Goal: Task Accomplishment & Management: Complete application form

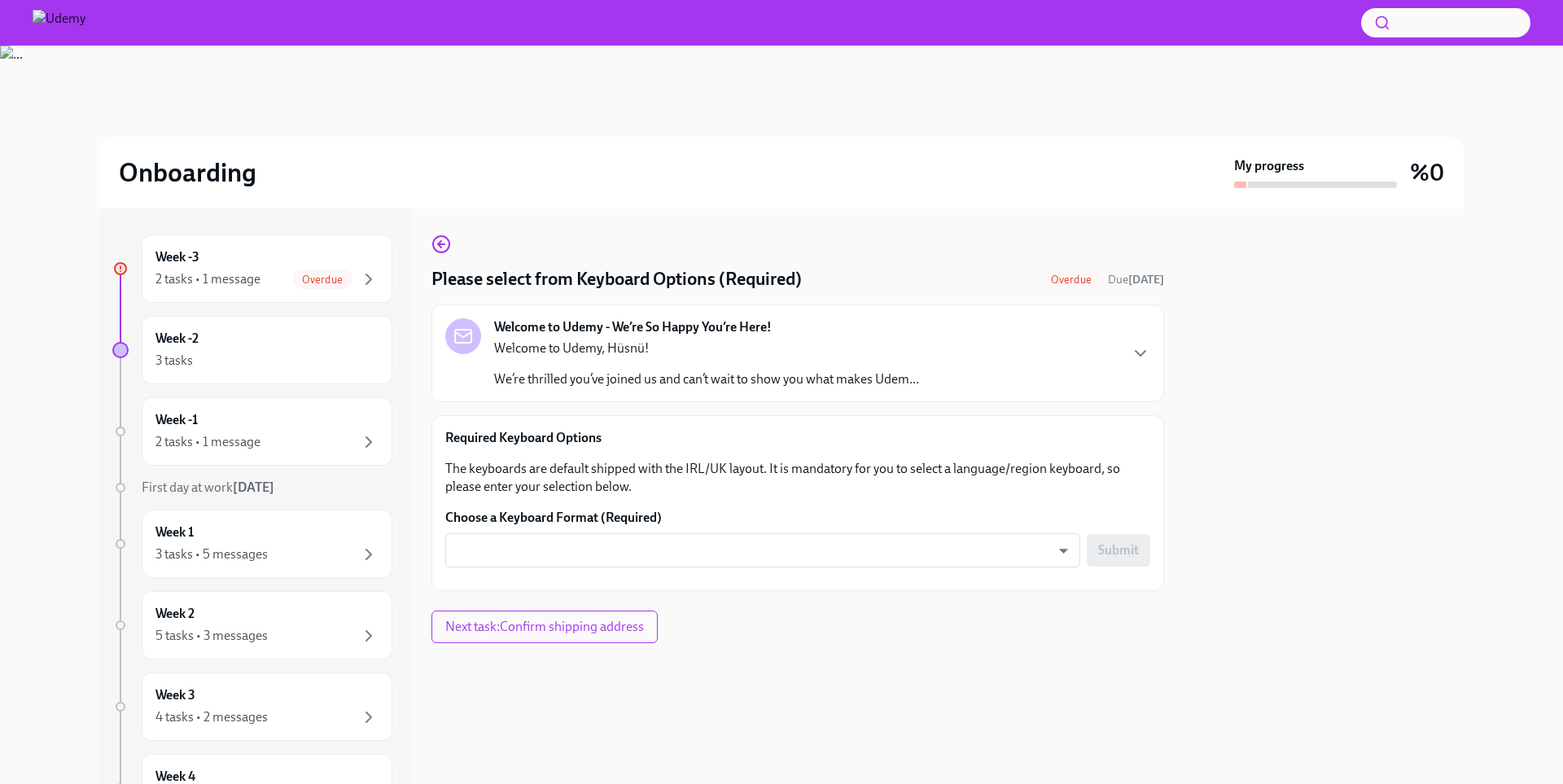
click at [1291, 385] on div at bounding box center [1324, 496] width 280 height 576
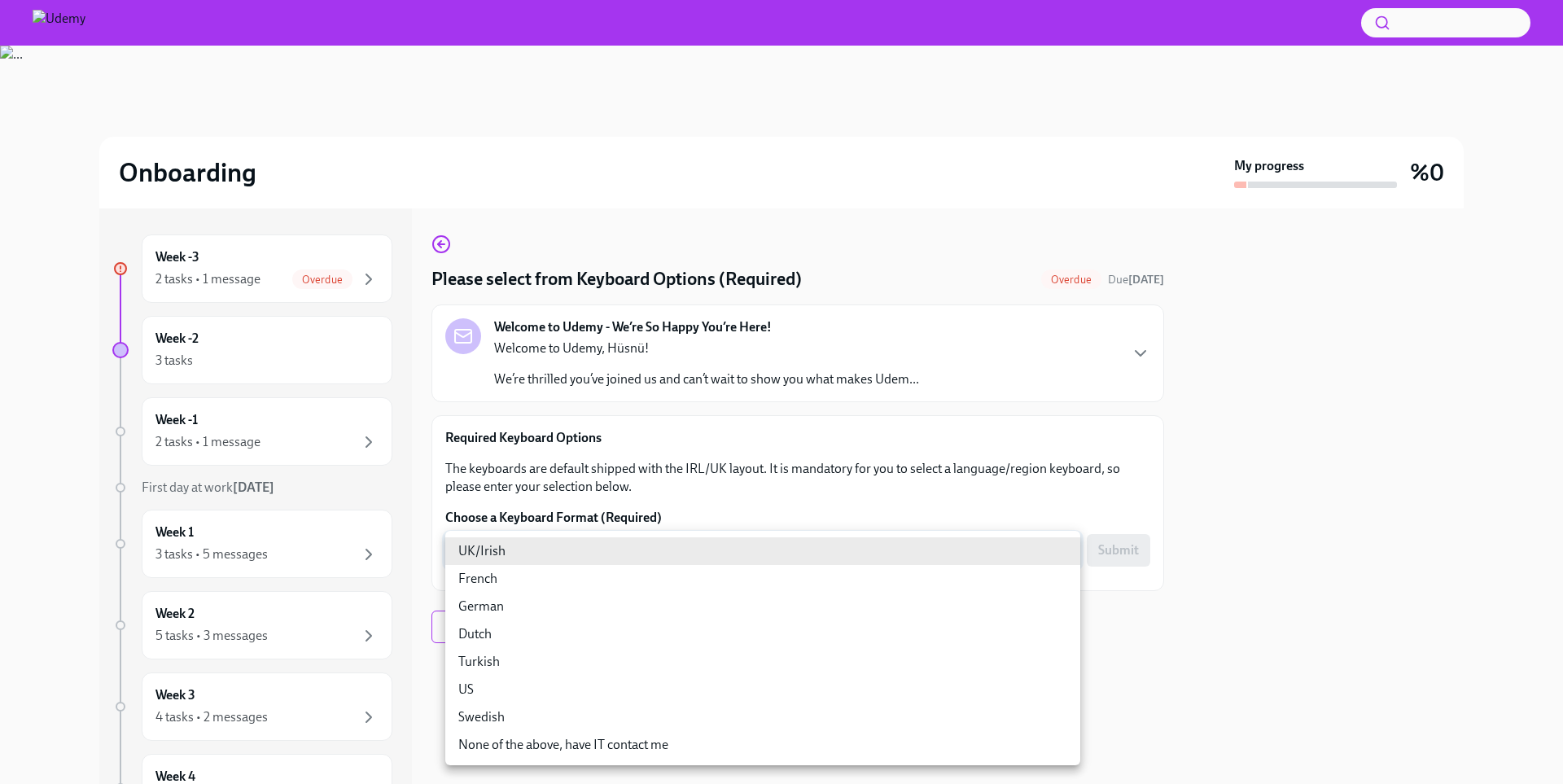
click at [871, 564] on body "Onboarding My progress %0 Week -3 2 tasks • 1 message Overdue Week -2 3 tasks W…" at bounding box center [782, 392] width 1563 height 784
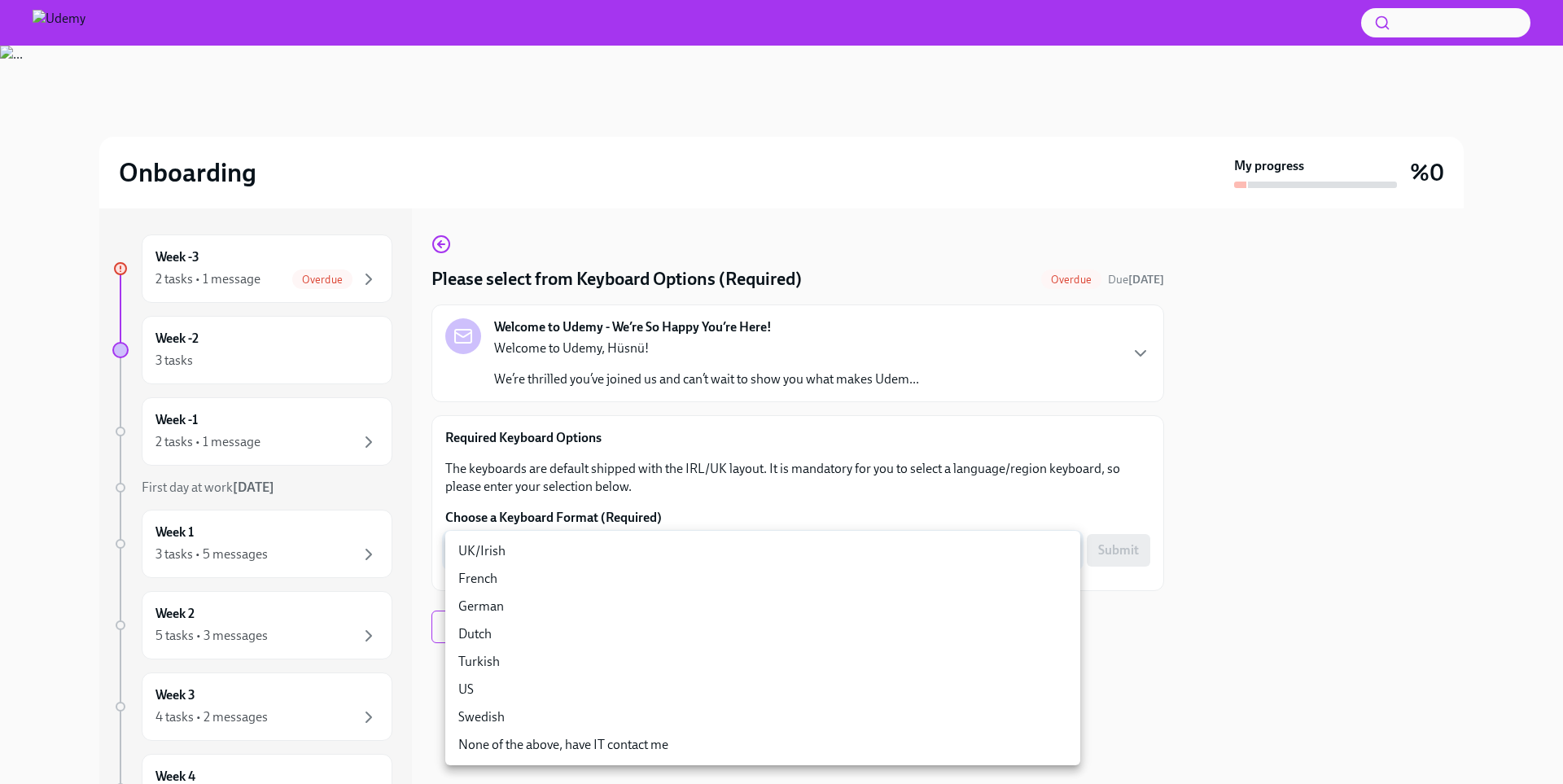
click at [551, 664] on li "Turkish" at bounding box center [763, 661] width 635 height 28
type input "skl4OCeh7"
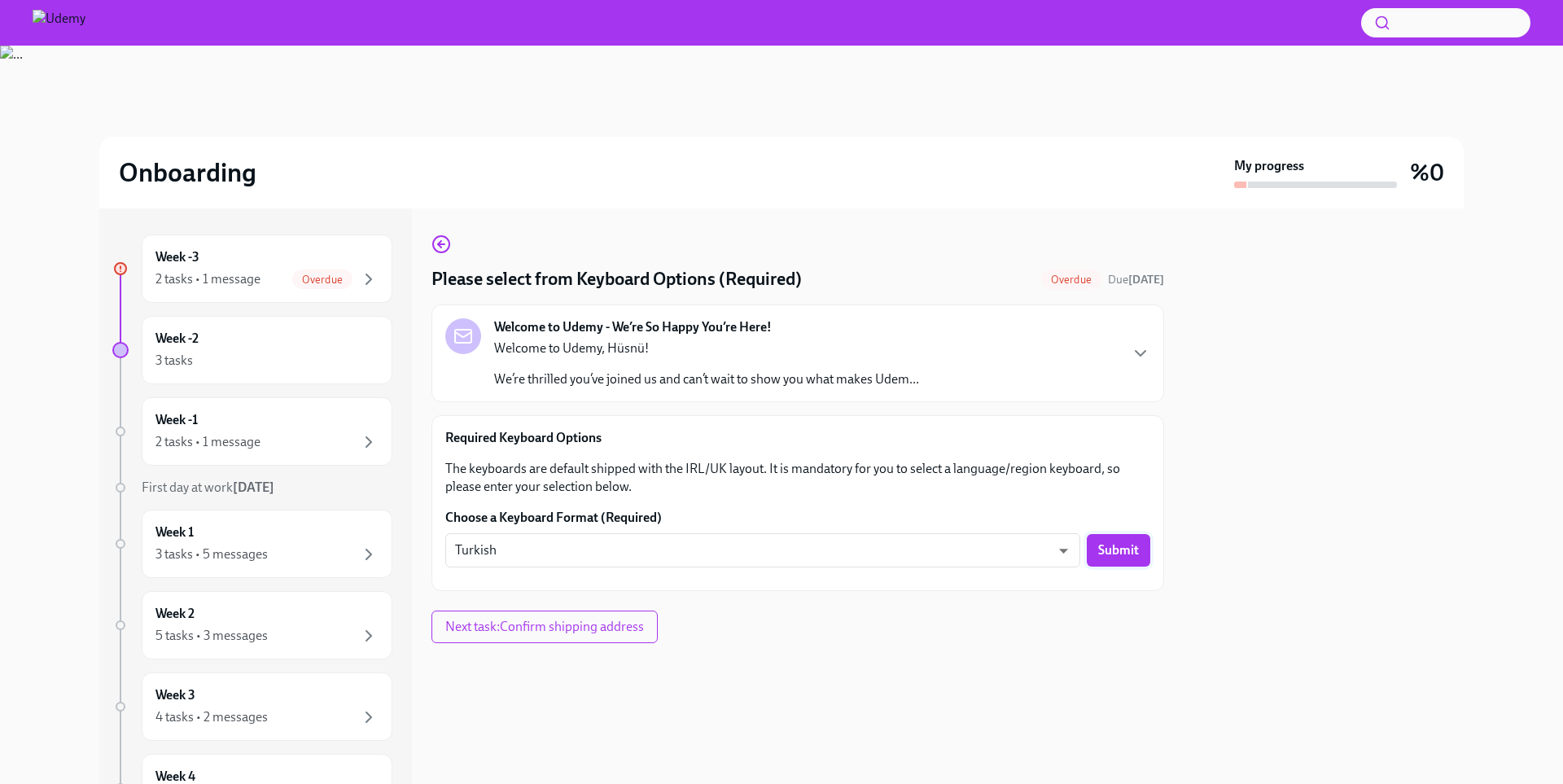
click at [1116, 545] on span "Submit" at bounding box center [1118, 550] width 40 height 16
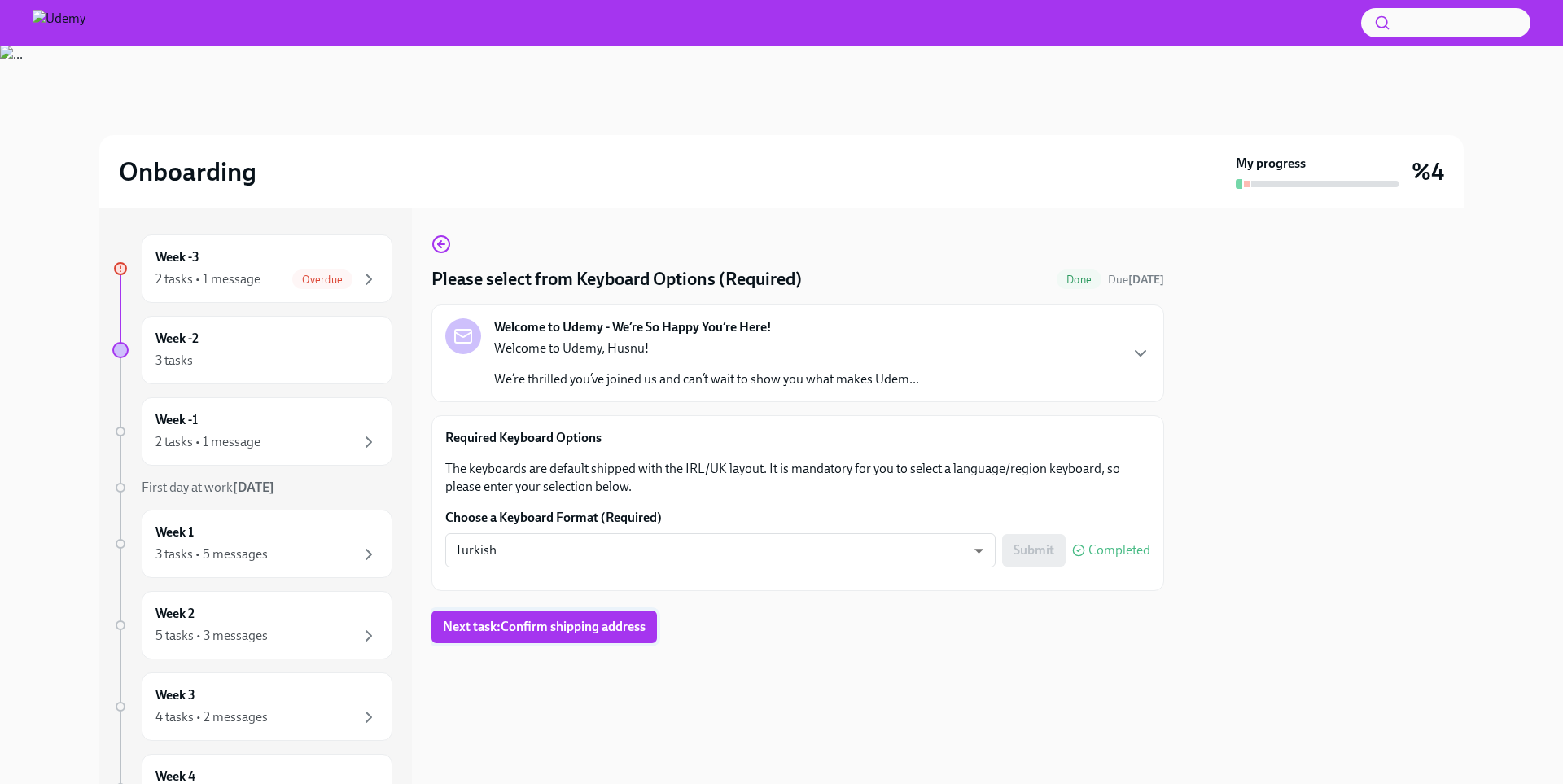
click at [474, 615] on button "Next task : Confirm shipping address" at bounding box center [544, 627] width 225 height 33
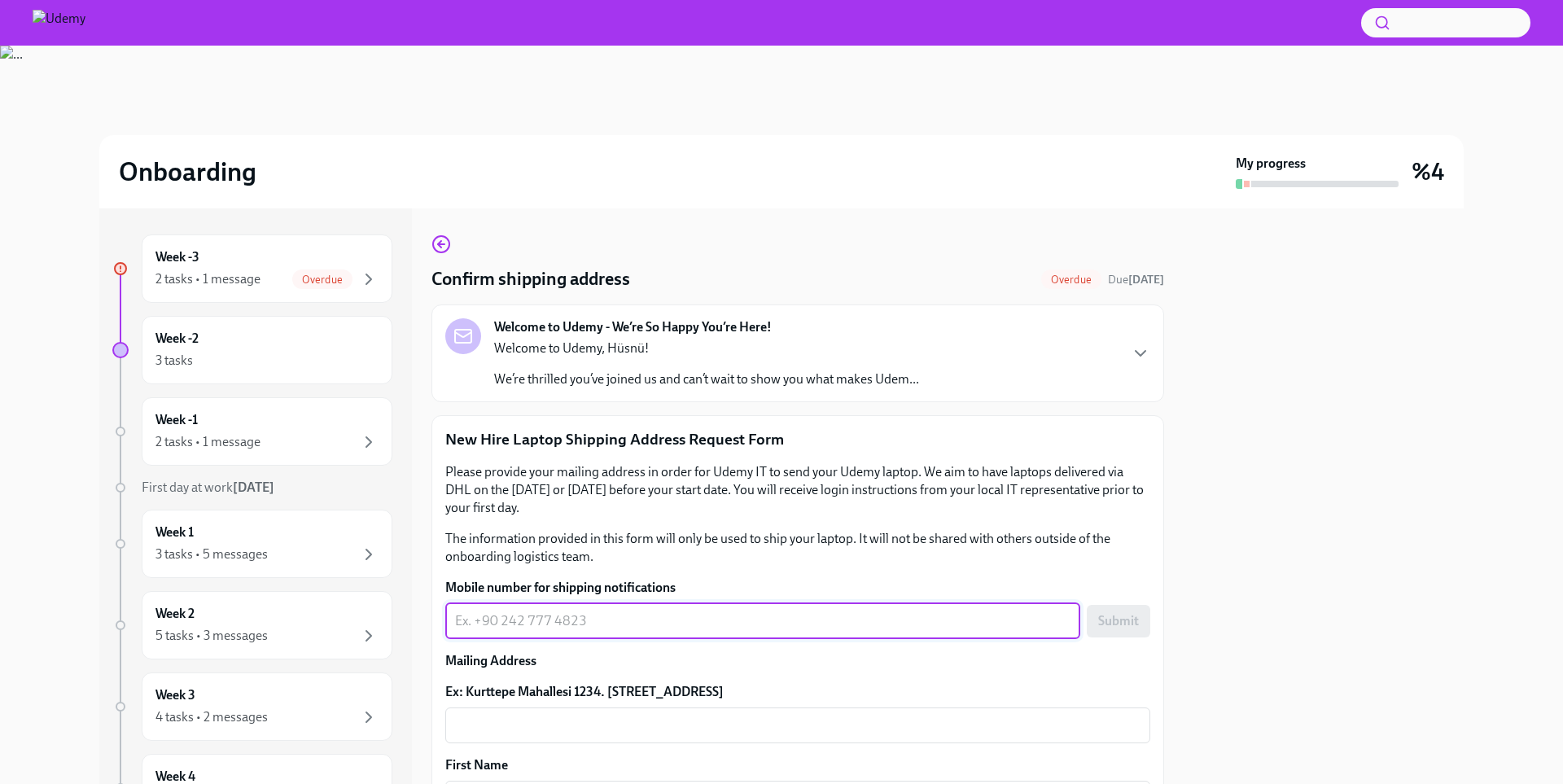
click at [689, 620] on textarea "Mobile number for shipping notifications" at bounding box center [763, 621] width 615 height 19
type textarea "[PHONE_NUMBER]"
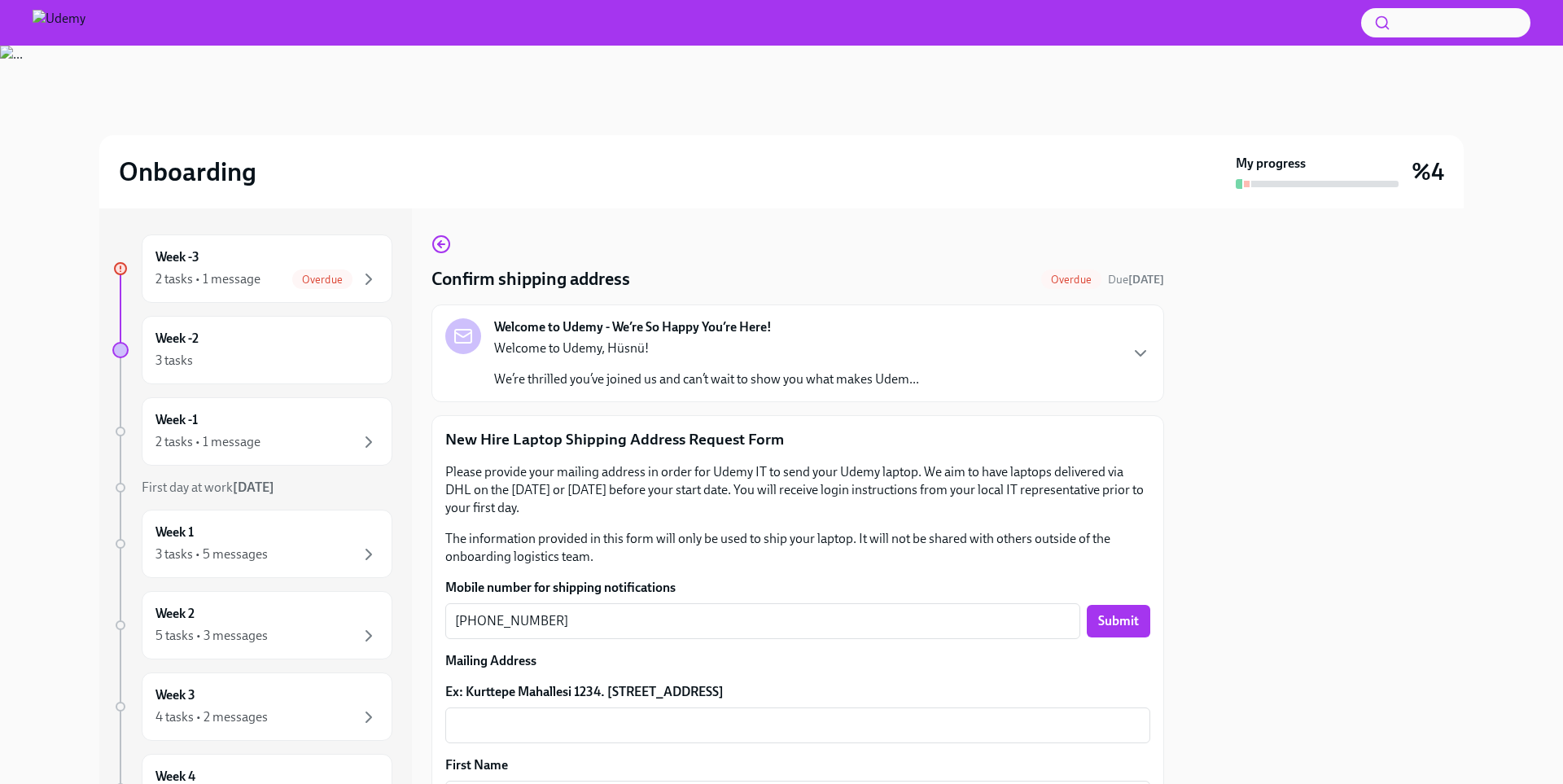
drag, startPoint x: 1558, startPoint y: 318, endPoint x: 1562, endPoint y: 397, distance: 79.1
click at [1562, 397] on div "Onboarding My progress %4 Week -3 2 tasks • 1 message Overdue Week -2 3 tasks W…" at bounding box center [782, 414] width 1563 height 739
drag, startPoint x: 1562, startPoint y: 271, endPoint x: 1562, endPoint y: 312, distance: 41.0
click at [1562, 312] on div "Onboarding My progress %4 Week -3 2 tasks • 1 message Overdue Week -2 3 tasks W…" at bounding box center [782, 414] width 1563 height 739
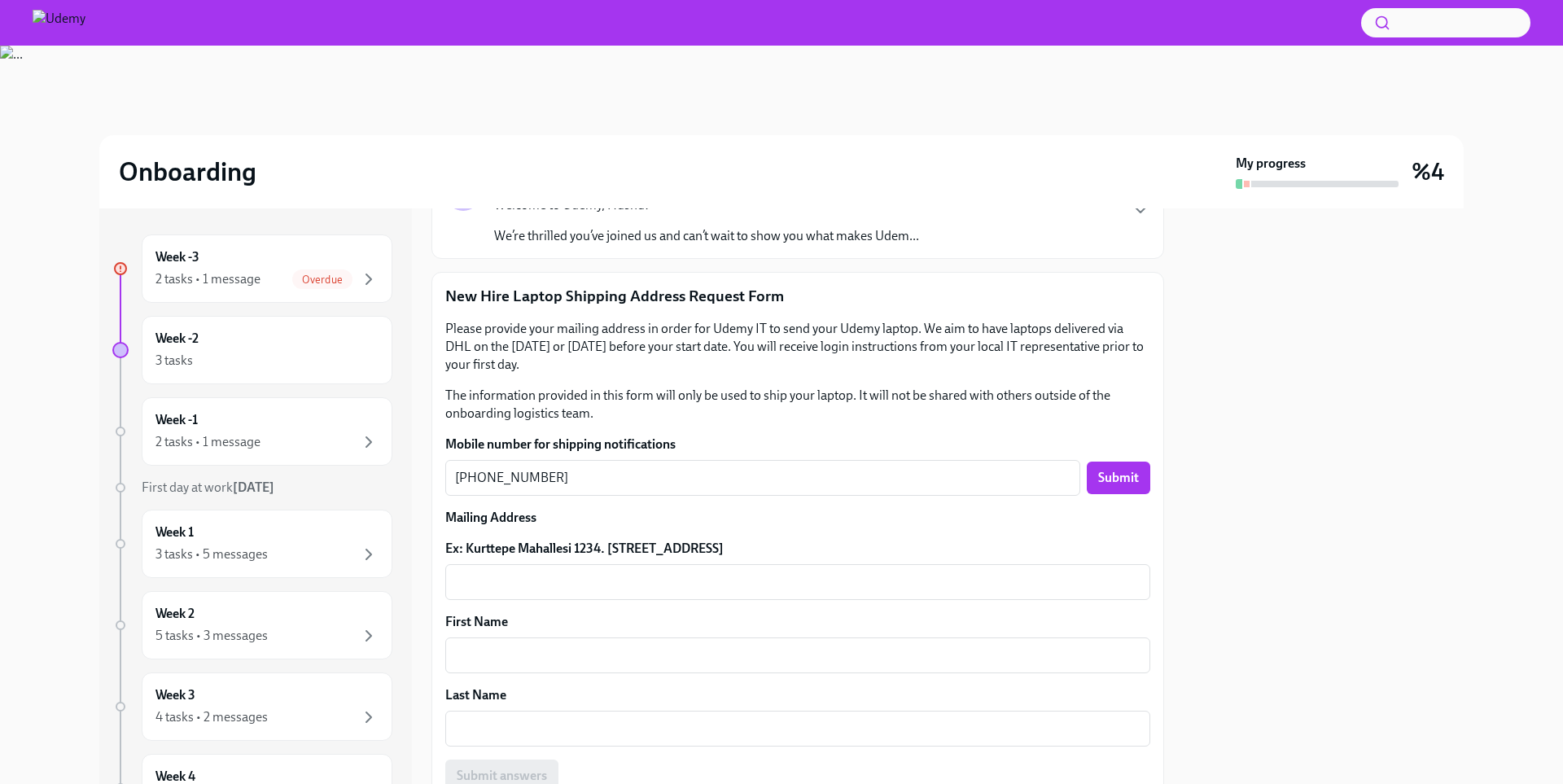
scroll to position [147, 0]
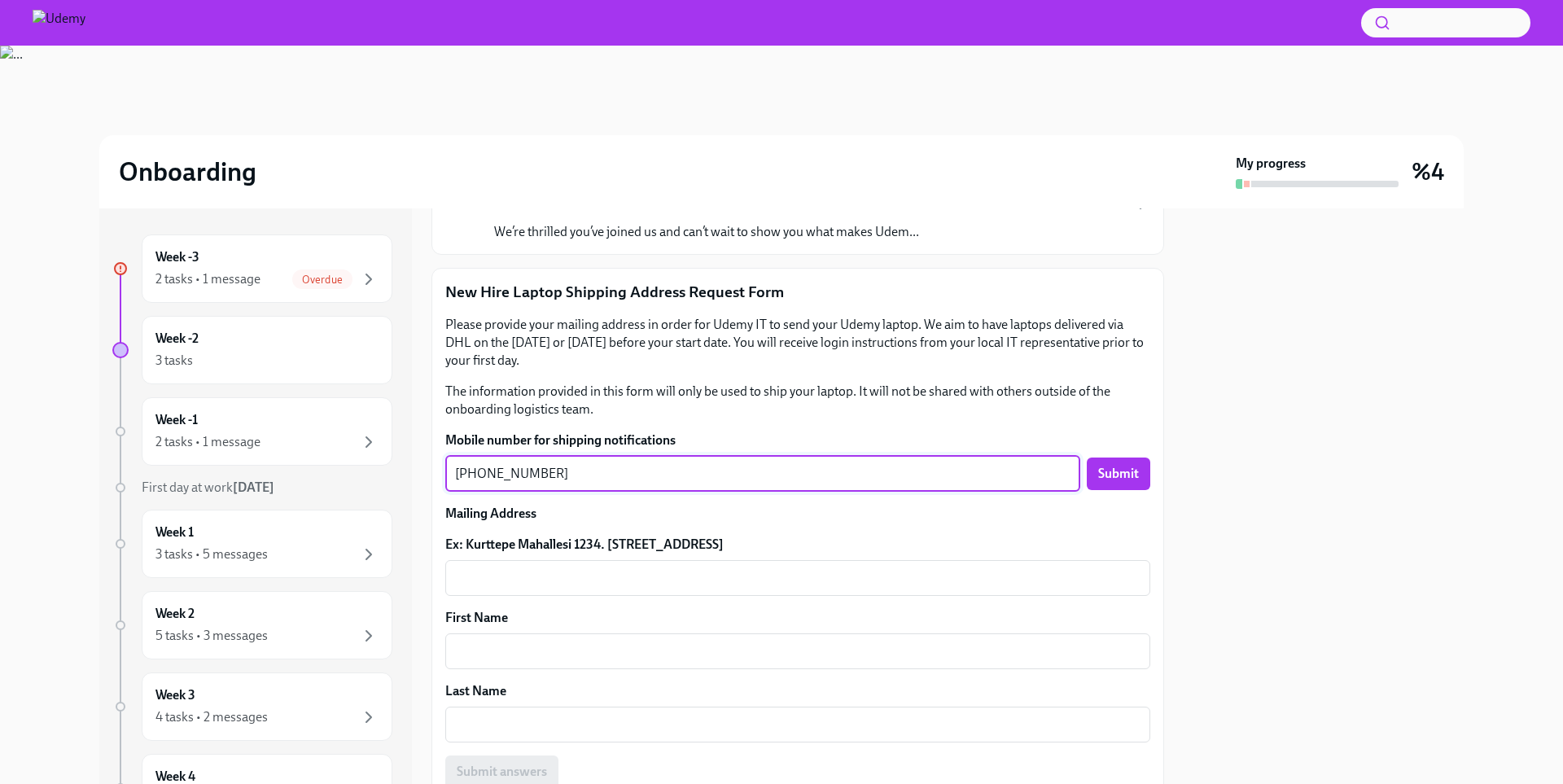
click at [478, 477] on textarea "[PHONE_NUMBER]" at bounding box center [763, 473] width 615 height 19
click at [964, 589] on div "x ​" at bounding box center [797, 578] width 705 height 36
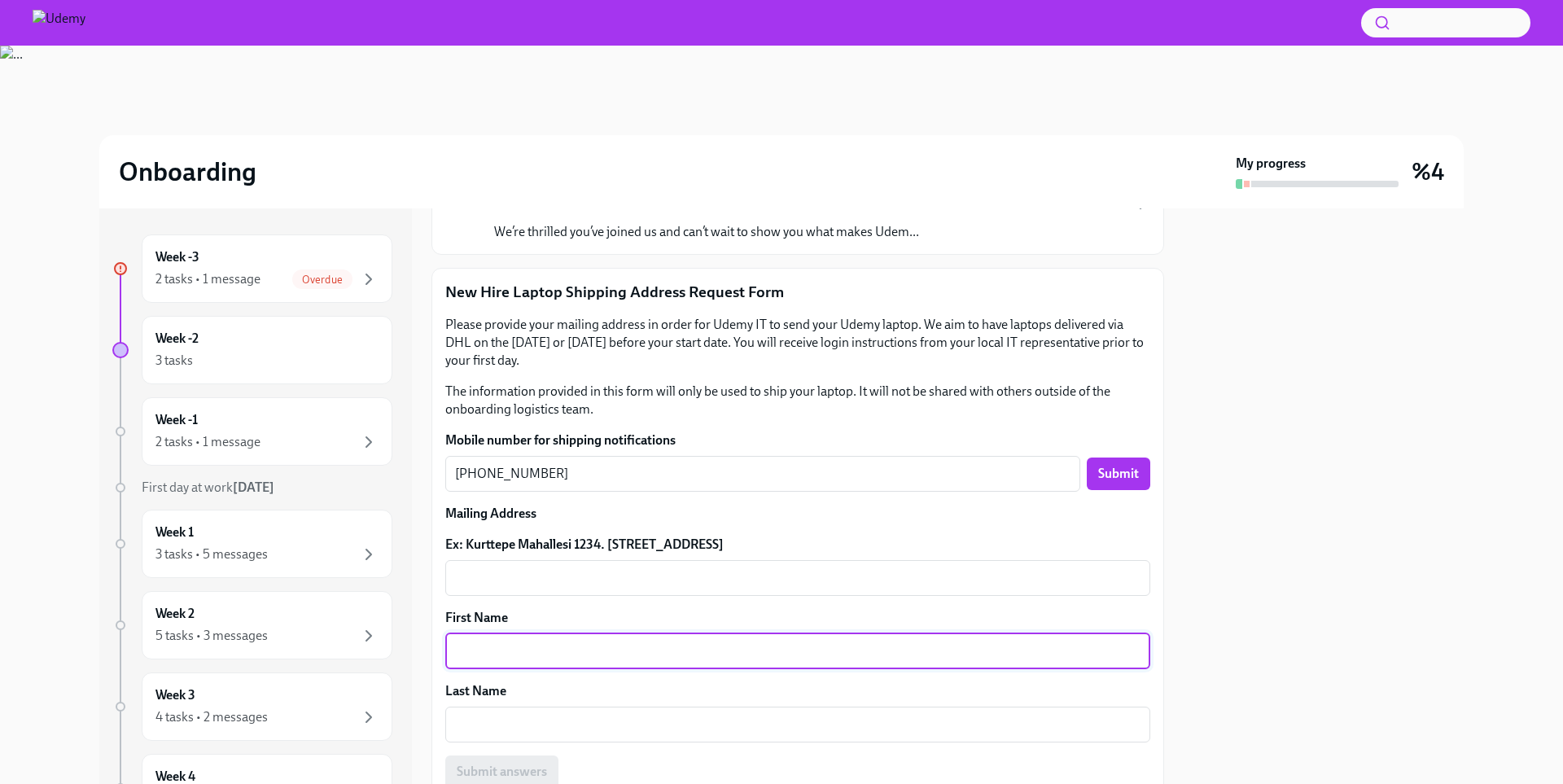
click at [549, 656] on textarea "First Name" at bounding box center [798, 650] width 686 height 19
type textarea "Hüsnü"
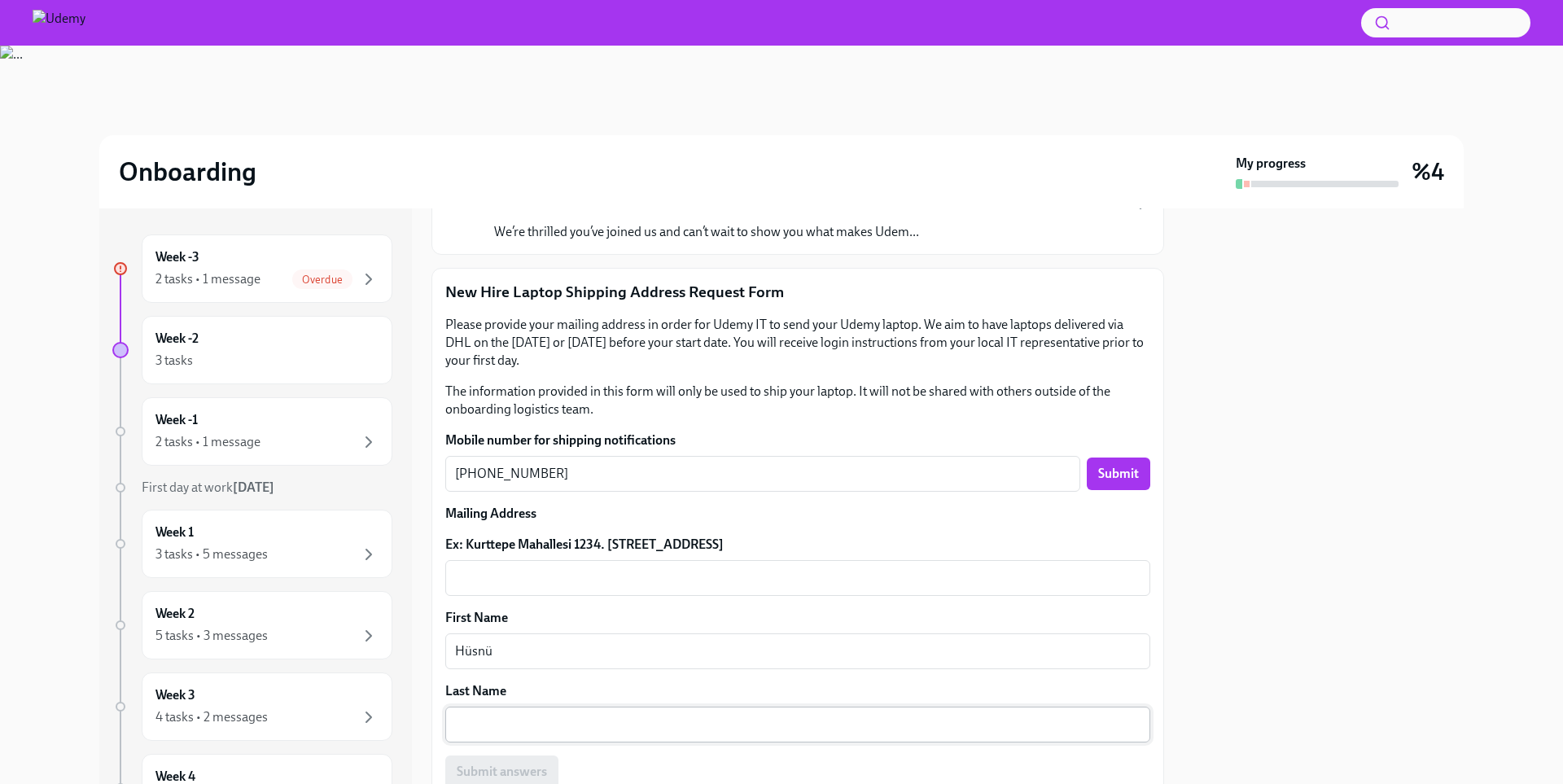
click at [496, 712] on div "x ​" at bounding box center [797, 724] width 705 height 36
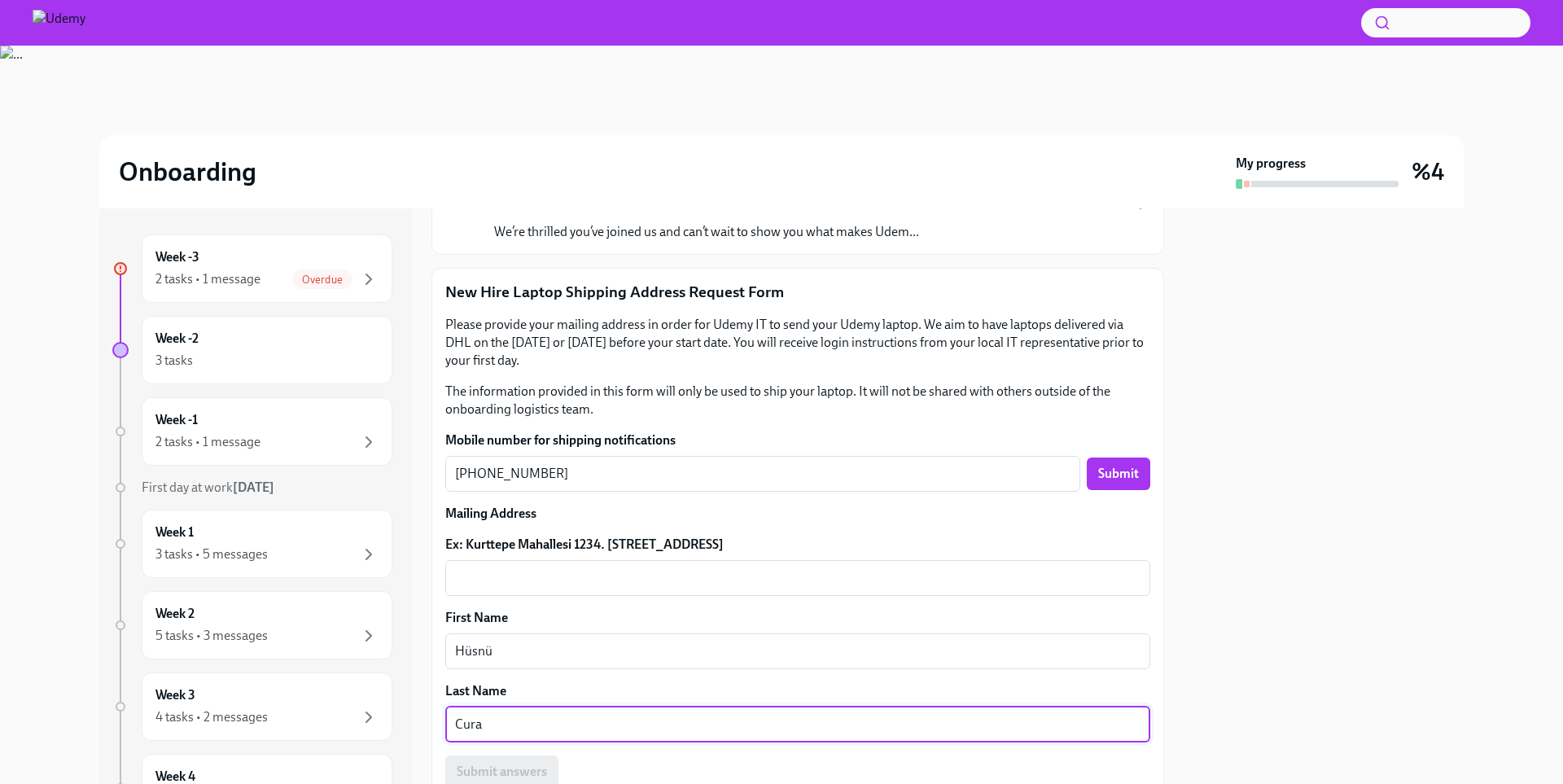
scroll to position [271, 0]
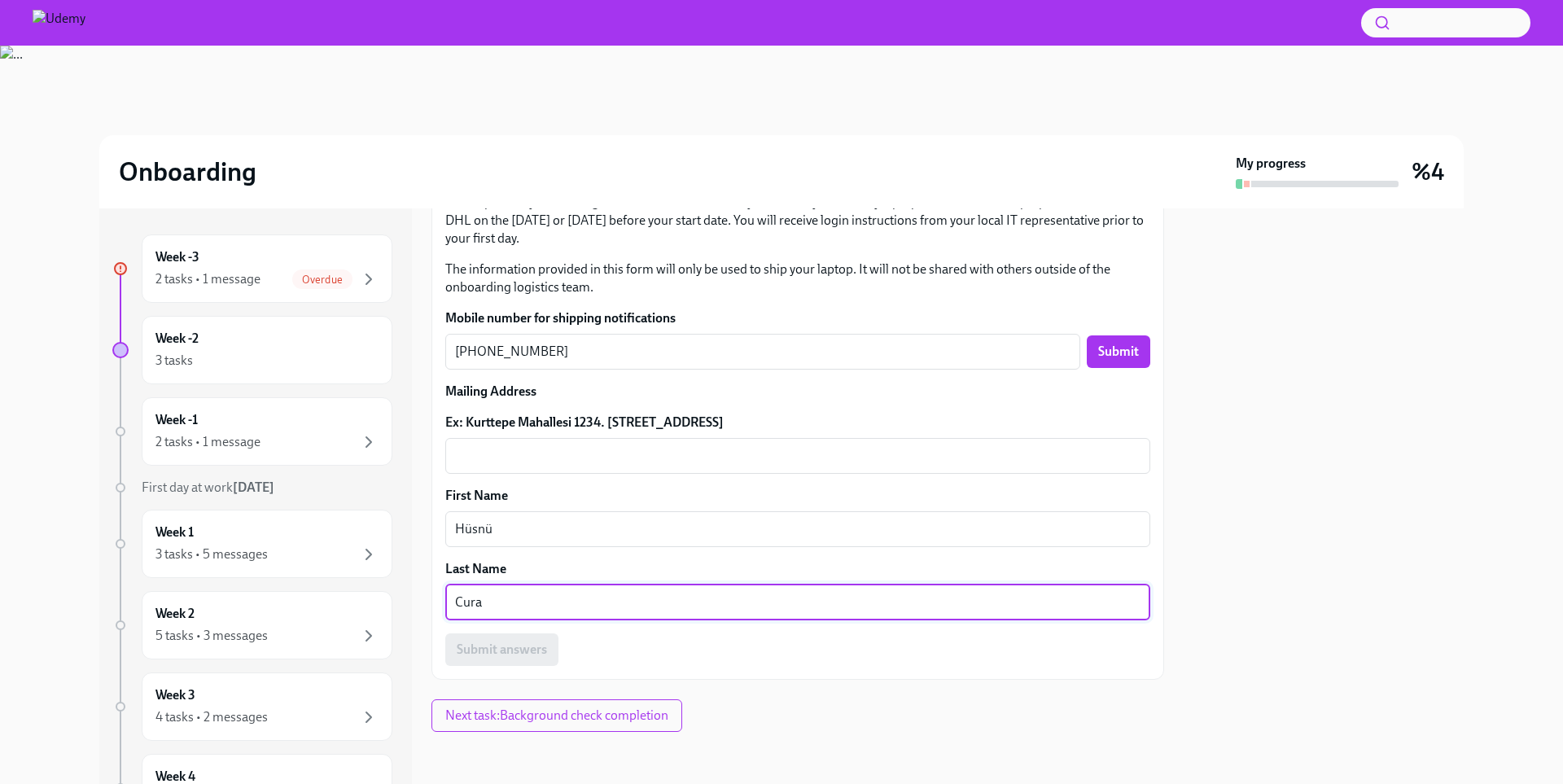
type textarea "Cura"
click at [608, 457] on textarea "Ex: Kurttepe Mahallesi 1234. [STREET_ADDRESS]" at bounding box center [798, 455] width 686 height 19
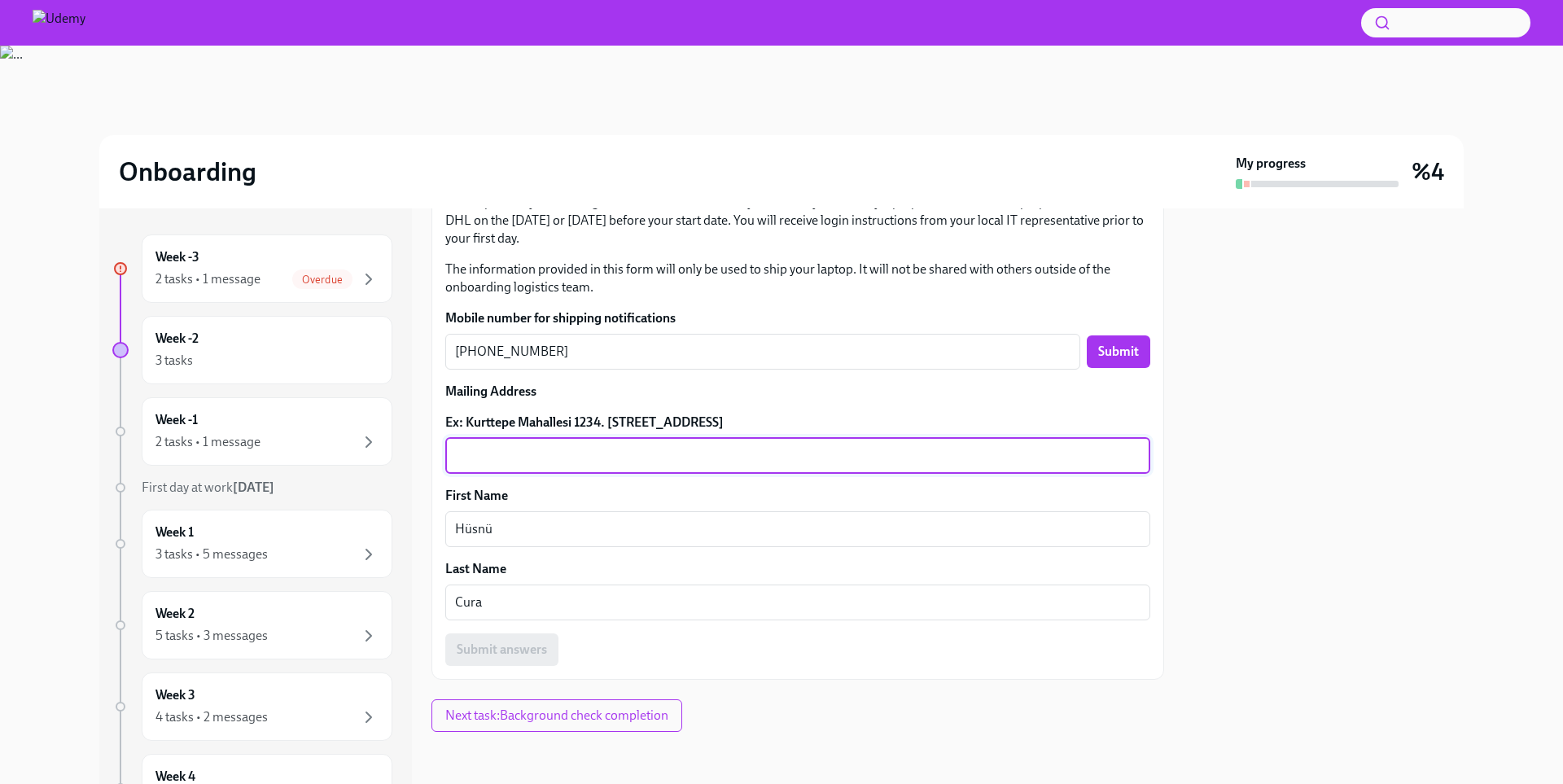
paste textarea "[PERSON_NAME].şht.j.onb.m.[PERSON_NAME](157)sk. [STREET_ADDRESS]"
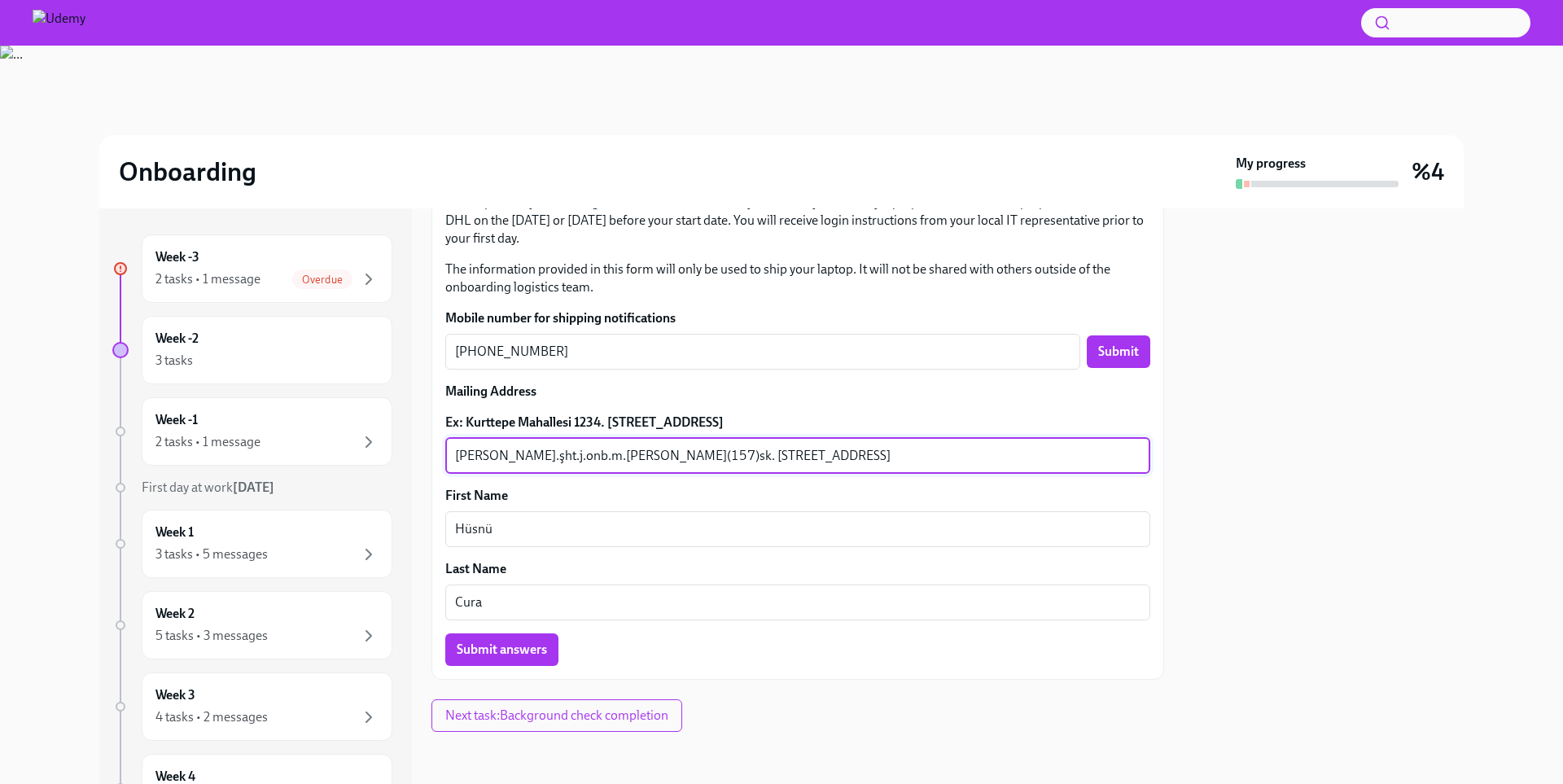
type textarea "[PERSON_NAME].şht.j.onb.m.[PERSON_NAME](157)sk. [STREET_ADDRESS]"
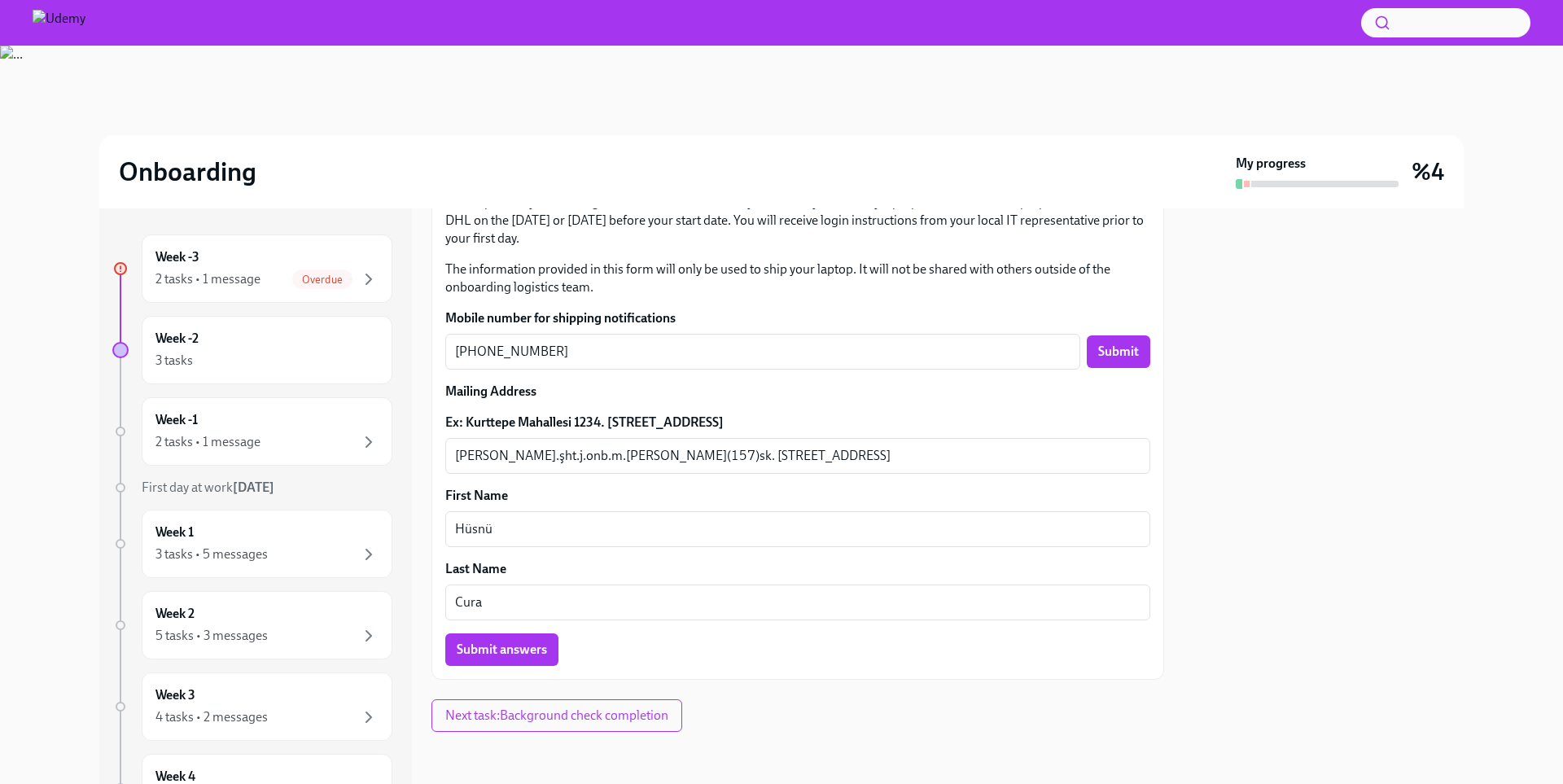
click at [1297, 557] on div at bounding box center [1324, 496] width 280 height 576
click at [1560, 403] on div "Onboarding My progress %4 Week -3 2 tasks • 1 message Overdue Week -2 3 tasks W…" at bounding box center [782, 414] width 1563 height 739
click at [1487, 419] on div "Week -3 2 tasks • 1 message Overdue Week -2 3 tasks Week -1 2 tasks • 1 message…" at bounding box center [782, 496] width 1511 height 576
click at [534, 658] on button "Submit answers" at bounding box center [502, 650] width 113 height 33
drag, startPoint x: 1562, startPoint y: 376, endPoint x: 1559, endPoint y: 408, distance: 32.1
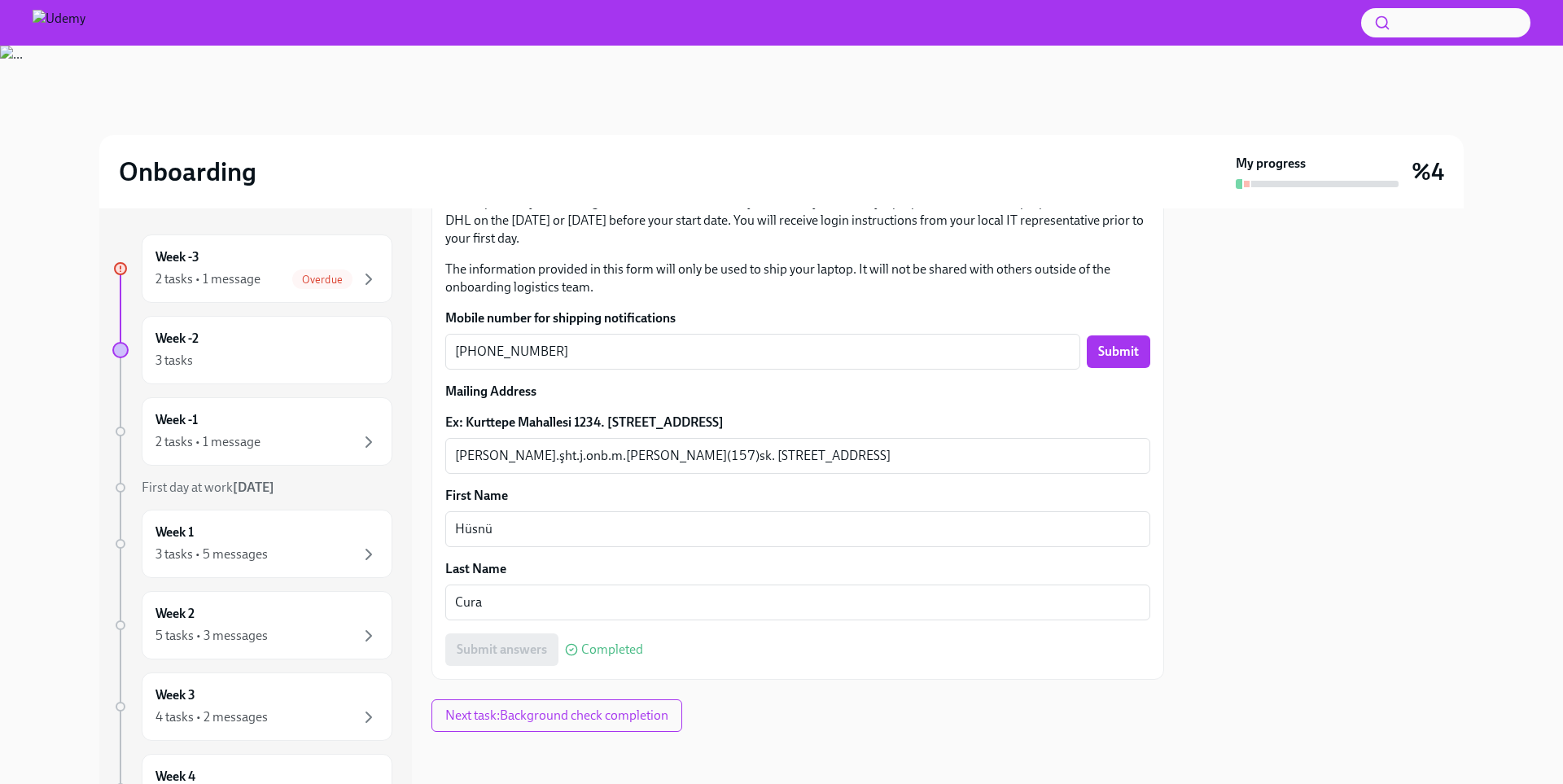
click at [1559, 408] on div "Onboarding My progress %4 Week -3 2 tasks • 1 message Overdue Week -2 3 tasks W…" at bounding box center [782, 414] width 1563 height 739
click at [1120, 362] on button "Submit" at bounding box center [1118, 351] width 64 height 33
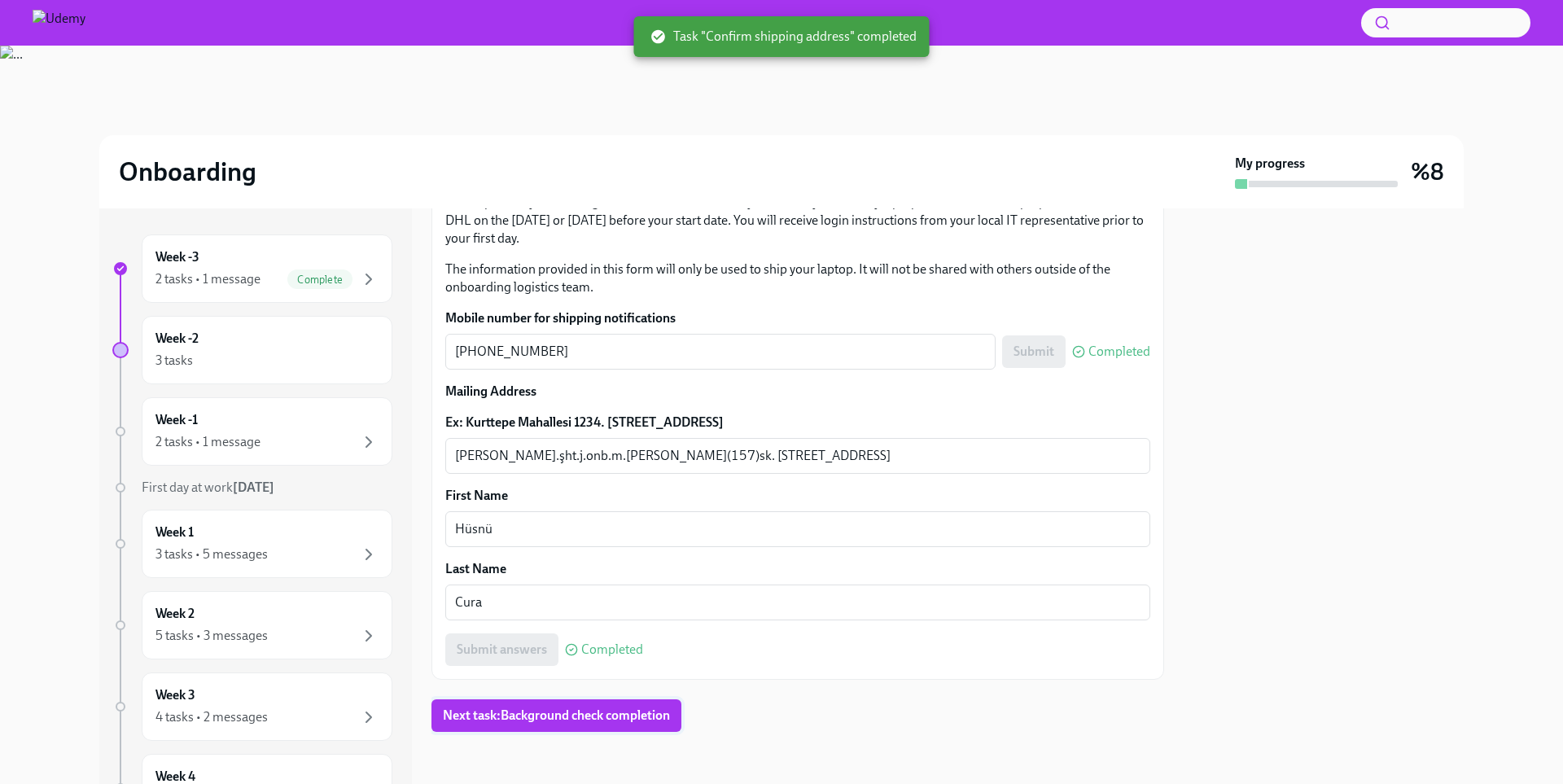
click at [509, 715] on span "Next task : Background check completion" at bounding box center [556, 715] width 227 height 16
